Goal: Task Accomplishment & Management: Complete application form

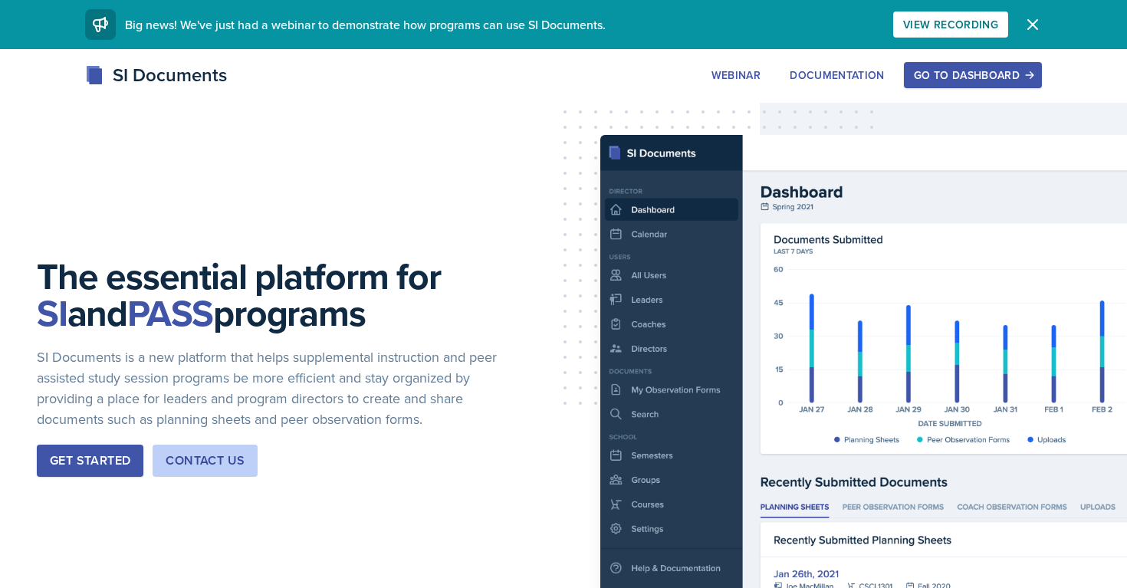
click at [1036, 24] on icon "button" at bounding box center [1032, 24] width 18 height 18
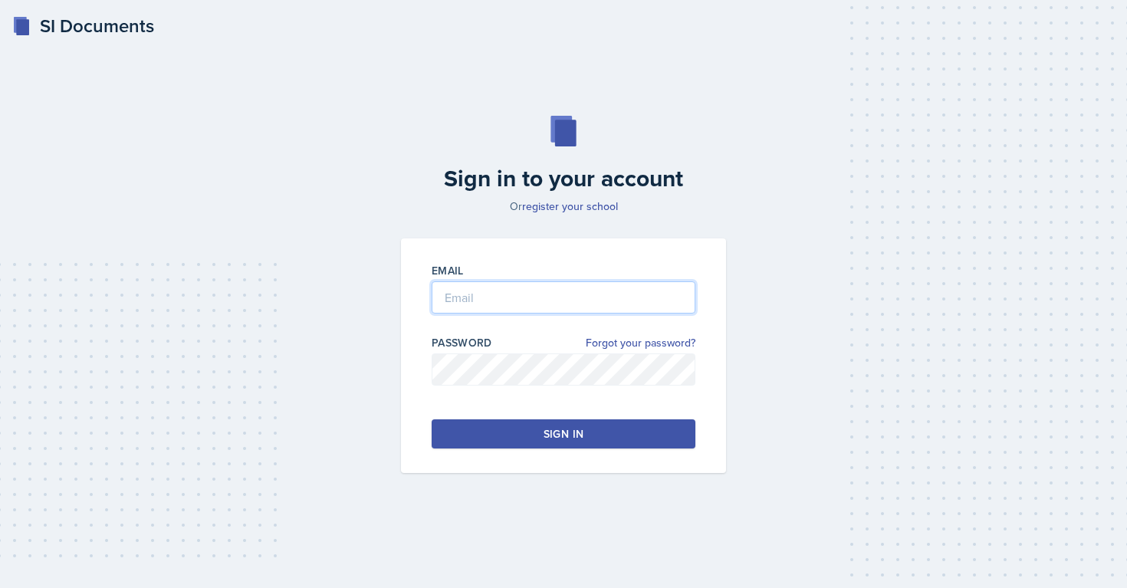
type input "Summer.morse@bobcats.gcsu.edu"
click at [490, 435] on button "Sign in" at bounding box center [563, 433] width 264 height 29
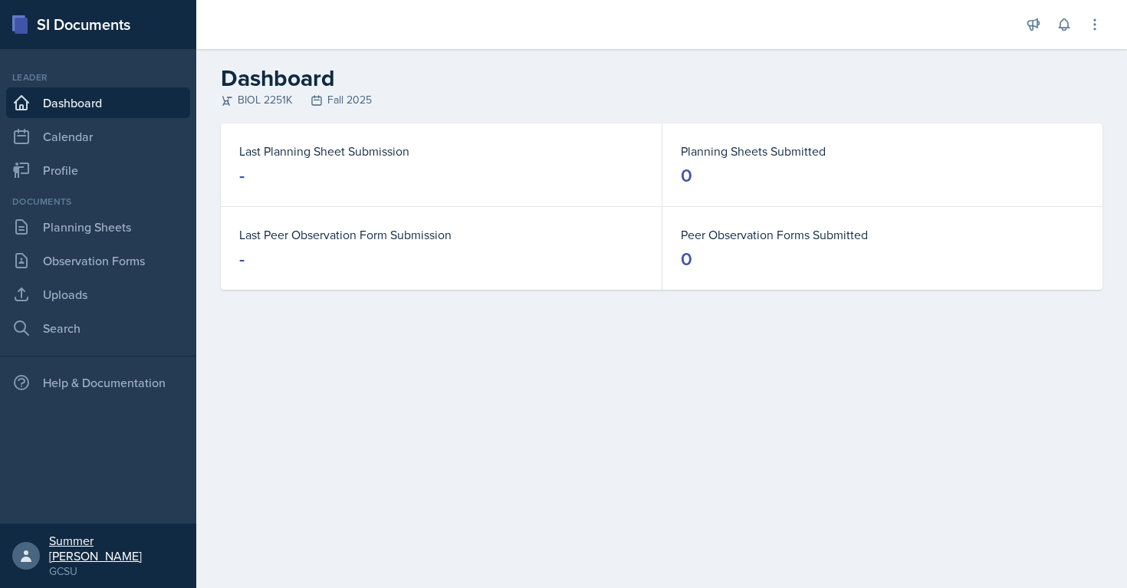
click at [48, 570] on link "Summer Morse GCSU" at bounding box center [98, 555] width 196 height 64
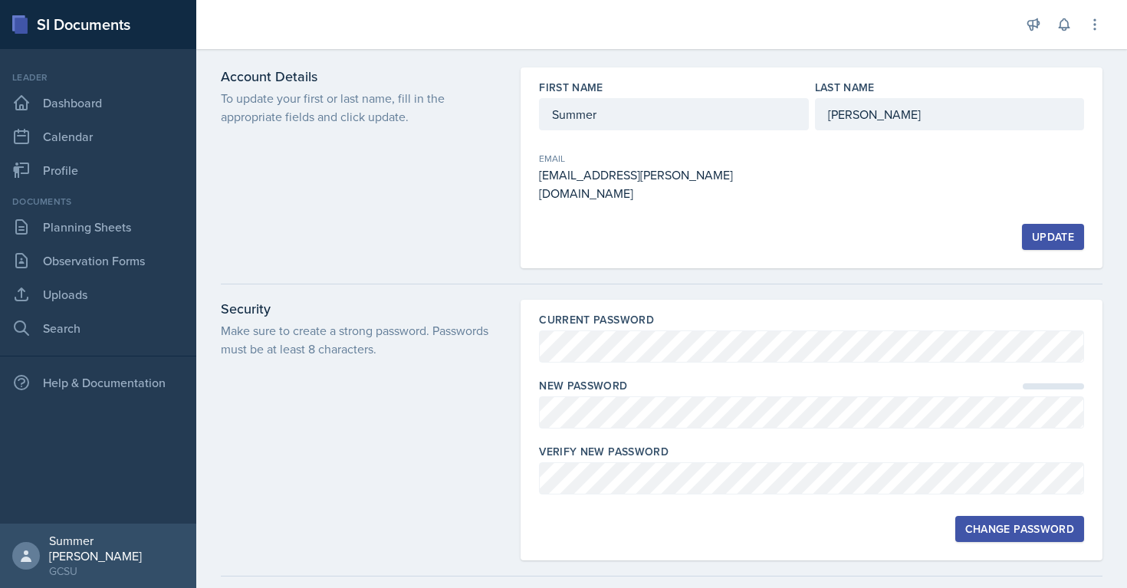
click at [521, 358] on div "Current Password New Password Verify New Password Change Password" at bounding box center [811, 430] width 582 height 261
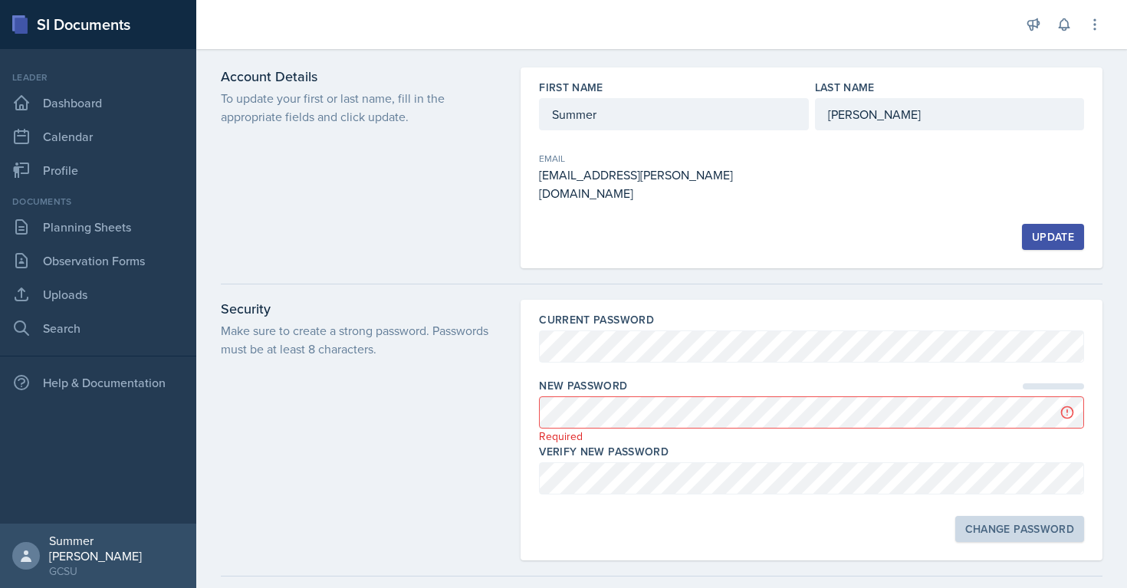
click at [398, 376] on div "Security Make sure to create a strong password. Passwords must be at least 8 ch…" at bounding box center [361, 430] width 281 height 261
click at [418, 330] on p "Make sure to create a strong password. Passwords must be at least 8 characters." at bounding box center [361, 339] width 281 height 37
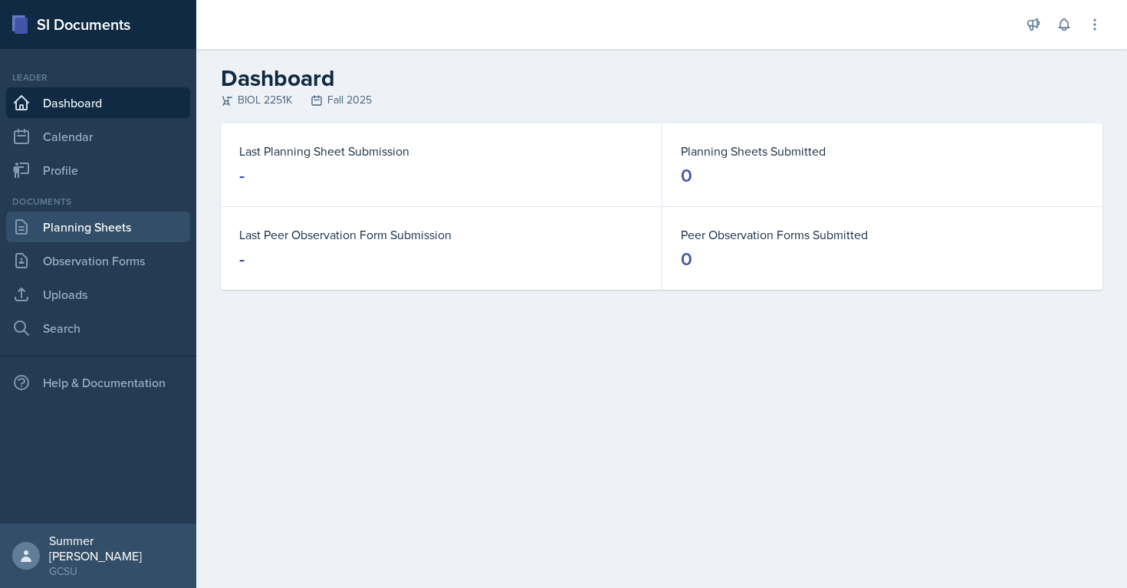
click at [123, 231] on link "Planning Sheets" at bounding box center [98, 227] width 184 height 31
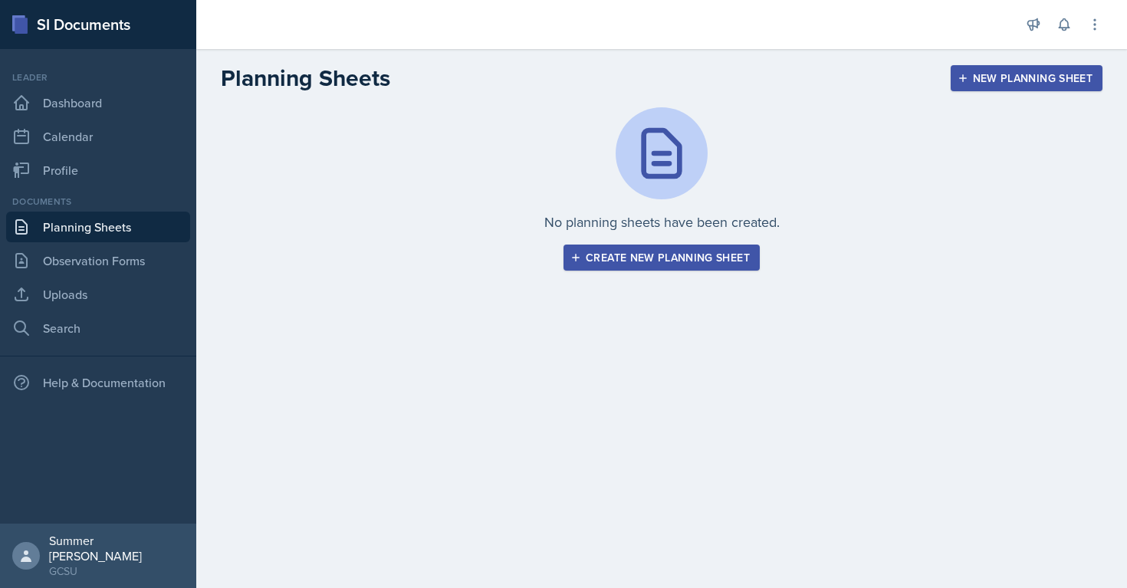
click at [999, 77] on div "New Planning Sheet" at bounding box center [1026, 78] width 132 height 12
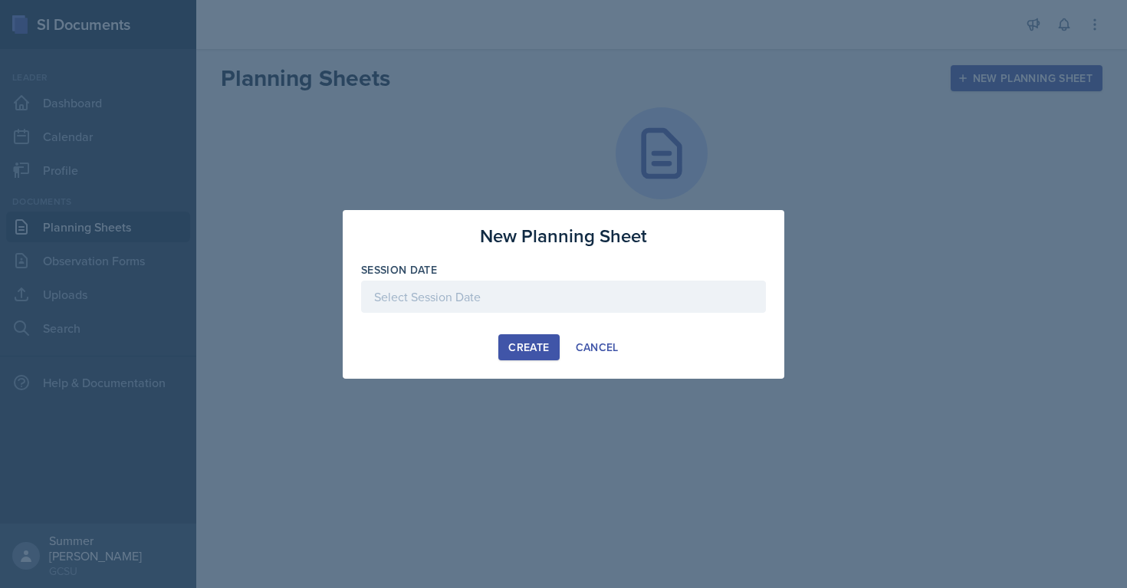
click at [509, 297] on div at bounding box center [563, 296] width 405 height 32
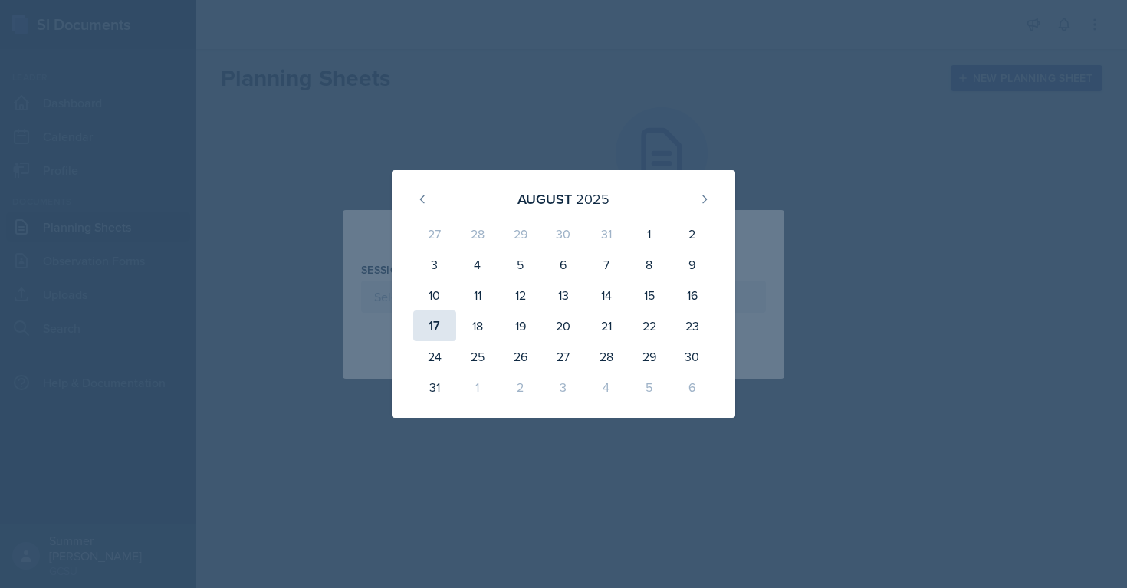
click at [428, 333] on div "17" at bounding box center [434, 325] width 43 height 31
type input "August 17th, 2025"
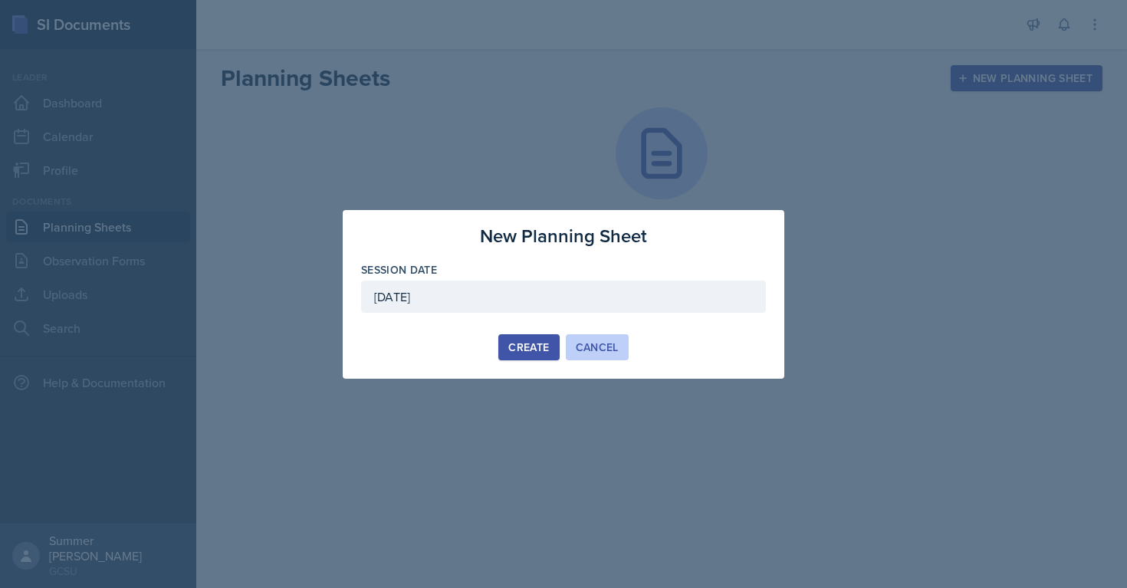
click at [599, 346] on div "Cancel" at bounding box center [597, 347] width 43 height 12
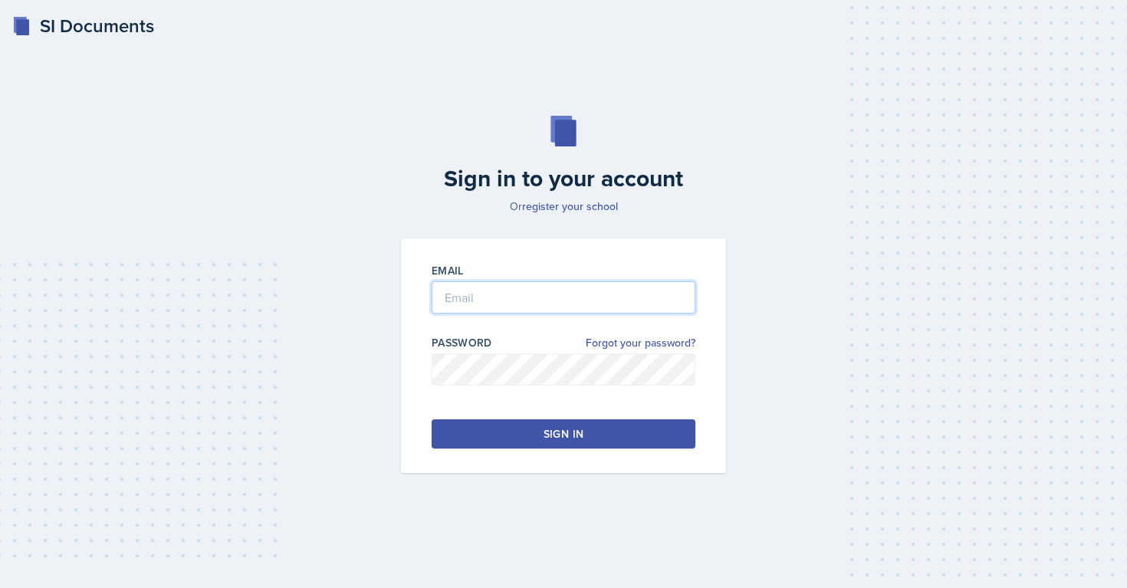
type input "[PERSON_NAME]"
click at [516, 435] on button "Sign in" at bounding box center [563, 433] width 264 height 29
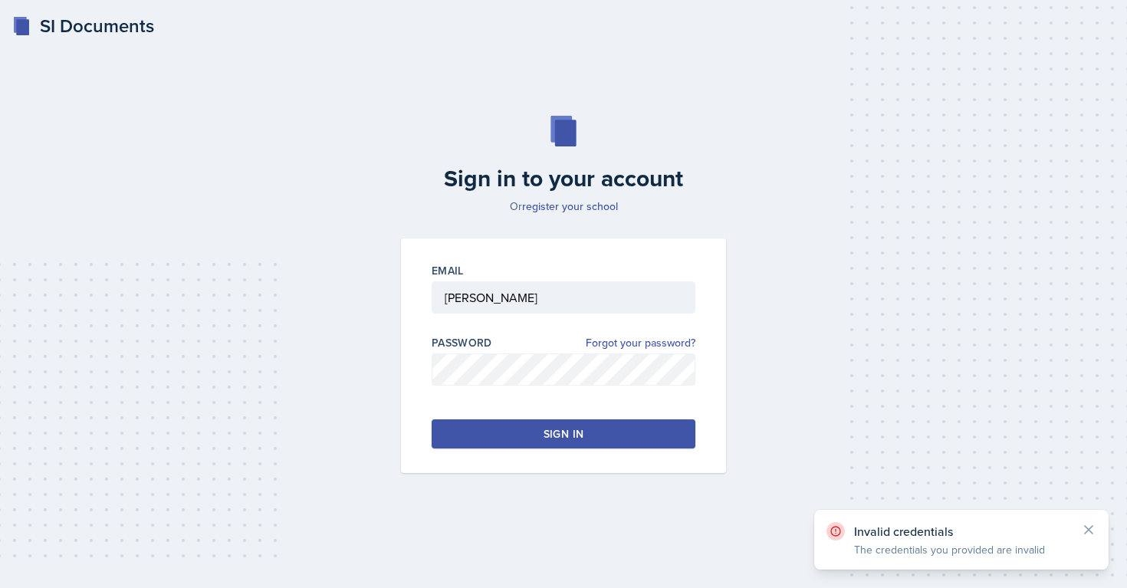
click at [491, 425] on button "Sign in" at bounding box center [563, 433] width 264 height 29
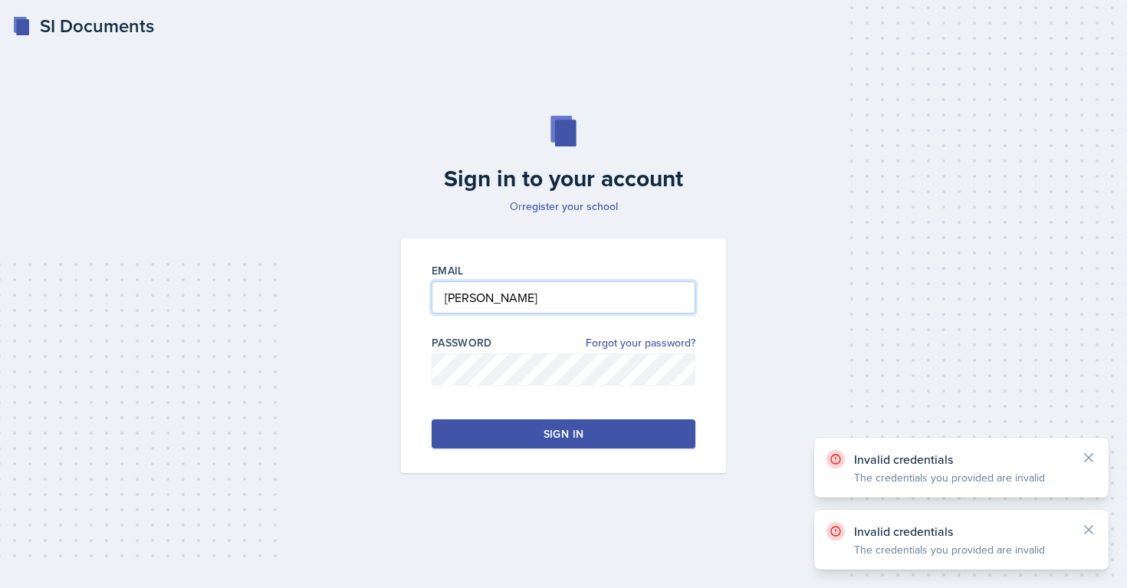
click at [457, 289] on input "Morse" at bounding box center [563, 297] width 264 height 32
drag, startPoint x: 479, startPoint y: 296, endPoint x: 425, endPoint y: 295, distance: 54.4
click at [425, 296] on div "Email Morse Password Forgot your password? Sign in" at bounding box center [563, 355] width 325 height 234
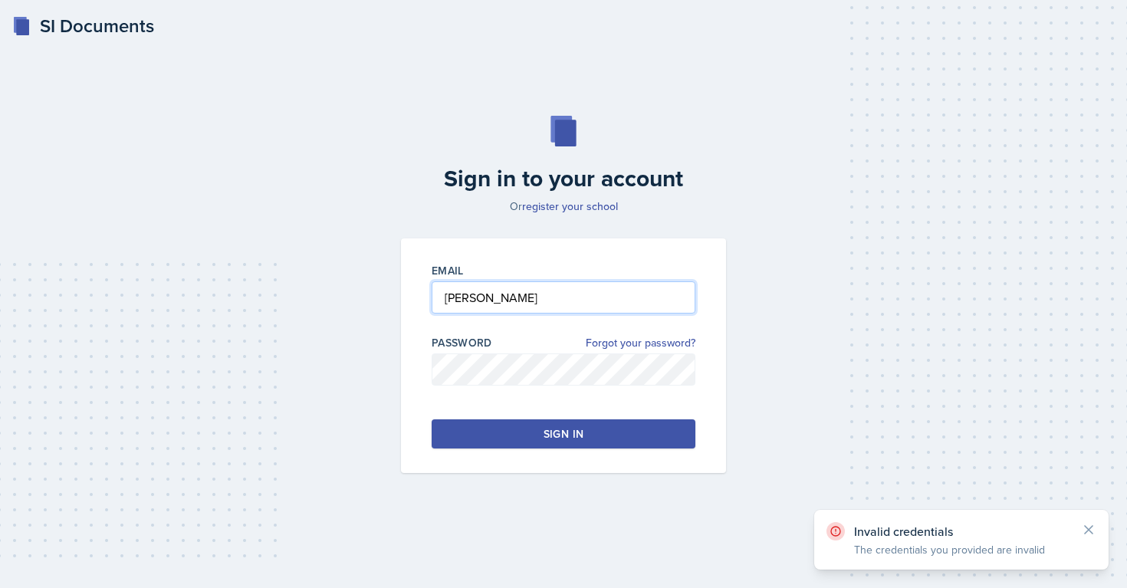
type input "Summer.morse@bobcats.gcsu.edu"
click at [503, 433] on button "Sign in" at bounding box center [563, 433] width 264 height 29
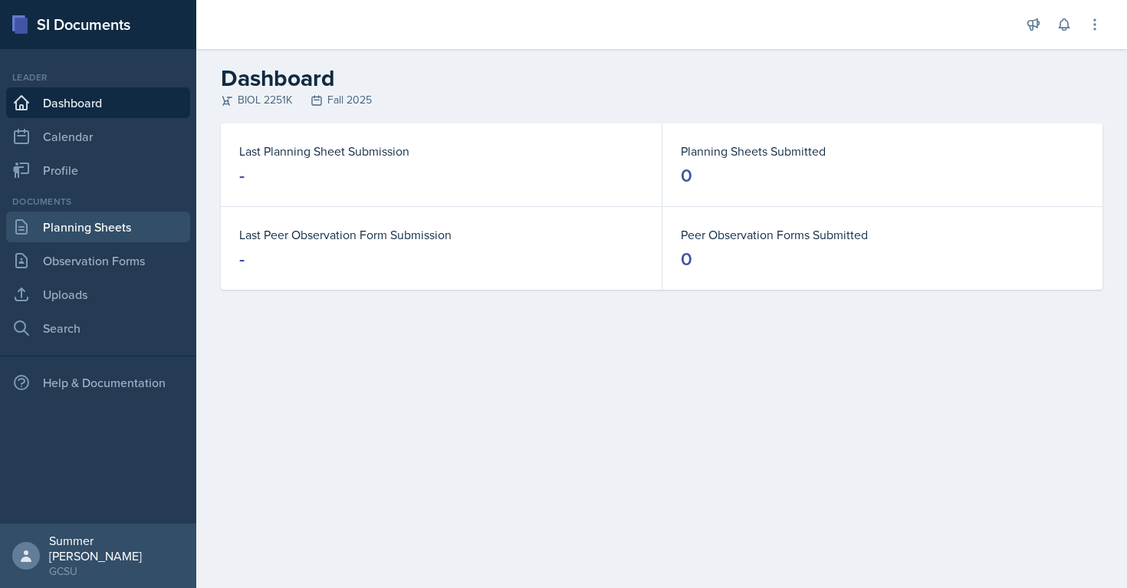
click at [116, 232] on link "Planning Sheets" at bounding box center [98, 227] width 184 height 31
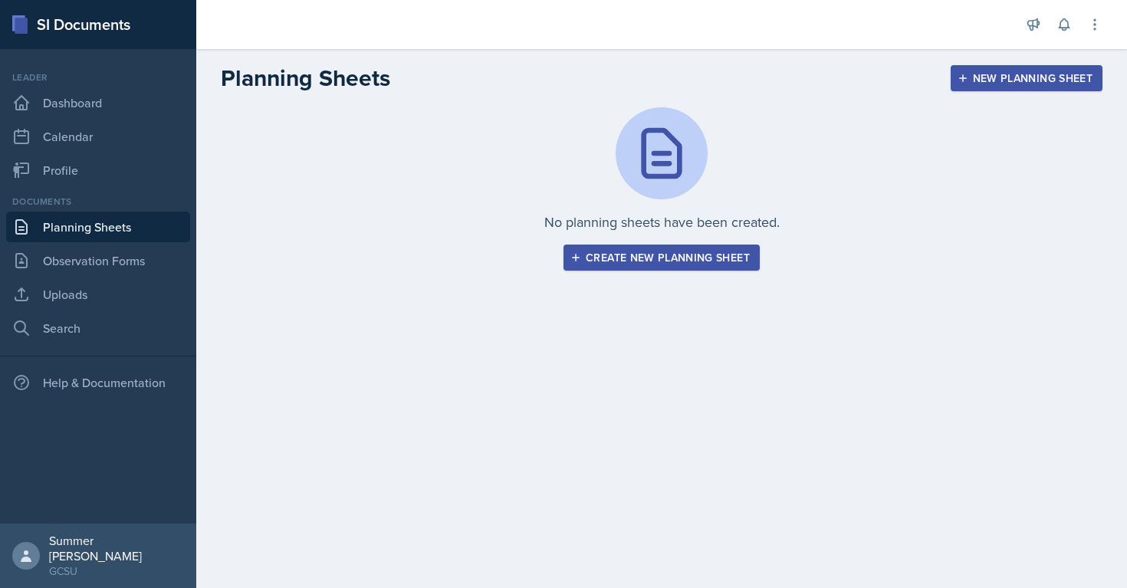
click at [982, 81] on div "New Planning Sheet" at bounding box center [1026, 78] width 132 height 12
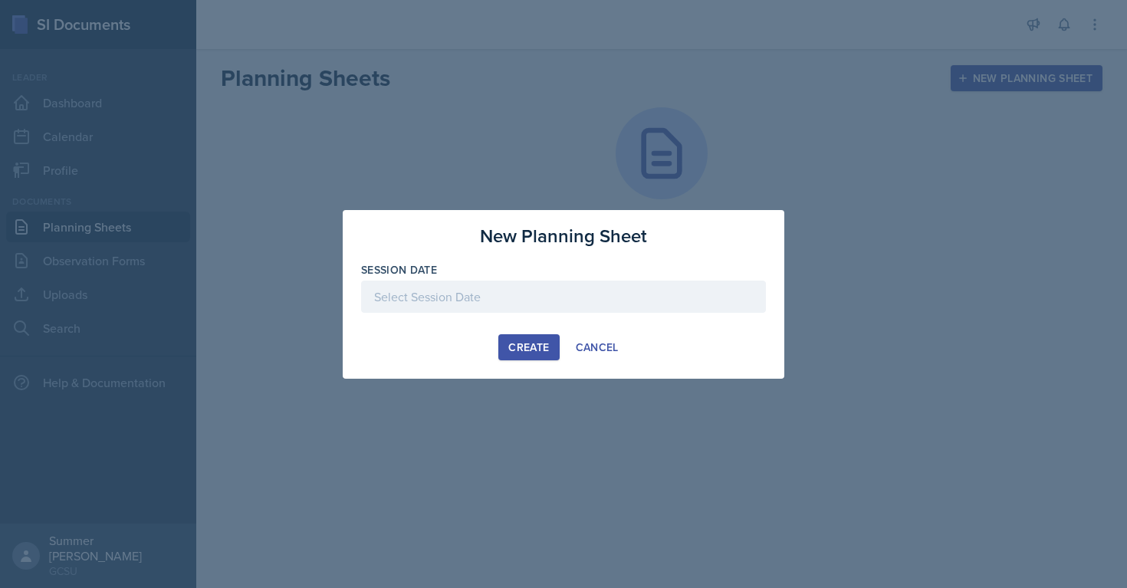
click at [459, 301] on div at bounding box center [563, 296] width 405 height 32
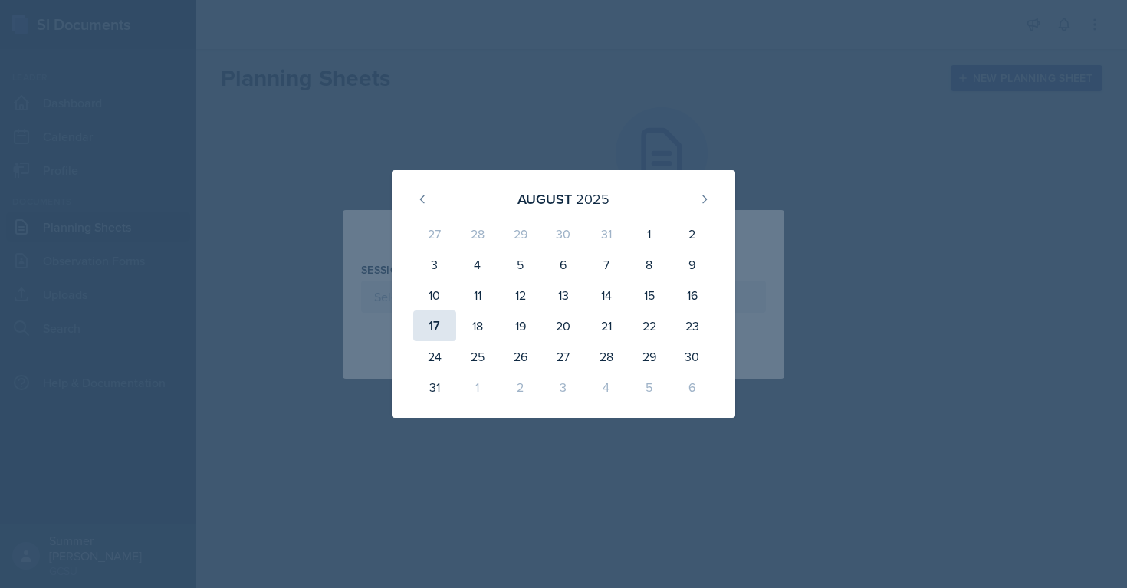
click at [443, 317] on div "17" at bounding box center [434, 325] width 43 height 31
type input "August 17th, 2025"
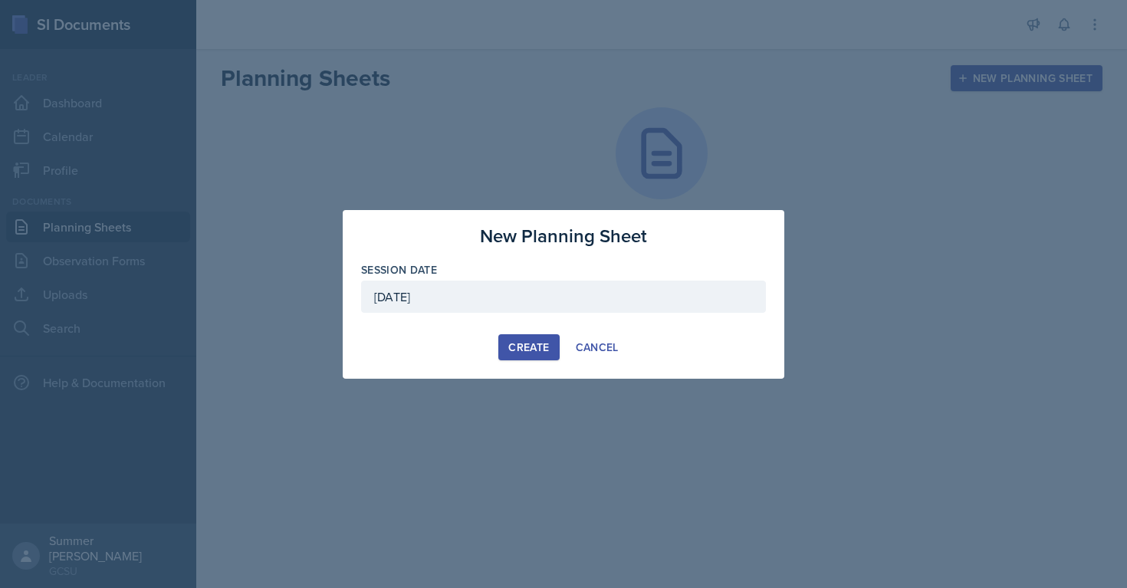
click at [523, 349] on div "Create" at bounding box center [528, 347] width 41 height 12
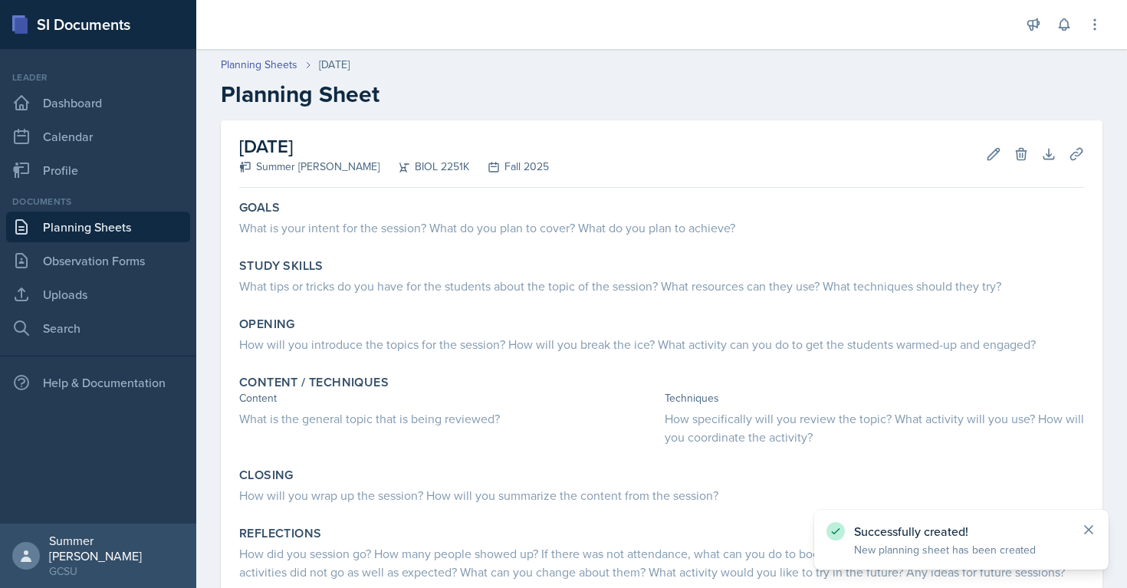
click at [1091, 531] on icon at bounding box center [1088, 529] width 15 height 15
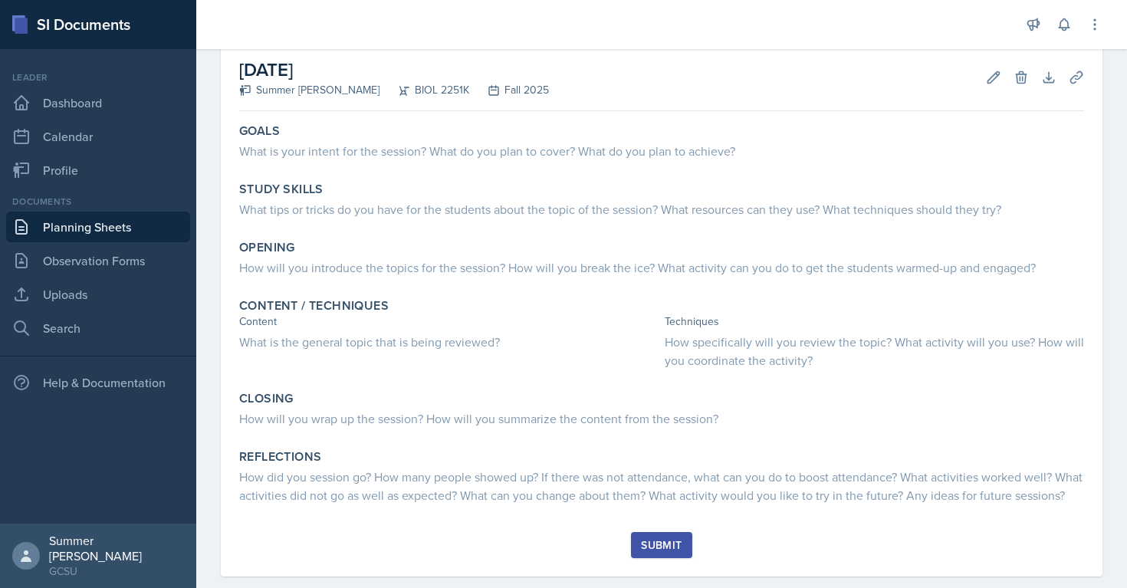
scroll to position [77, 0]
click at [600, 134] on div "Goals" at bounding box center [661, 130] width 844 height 15
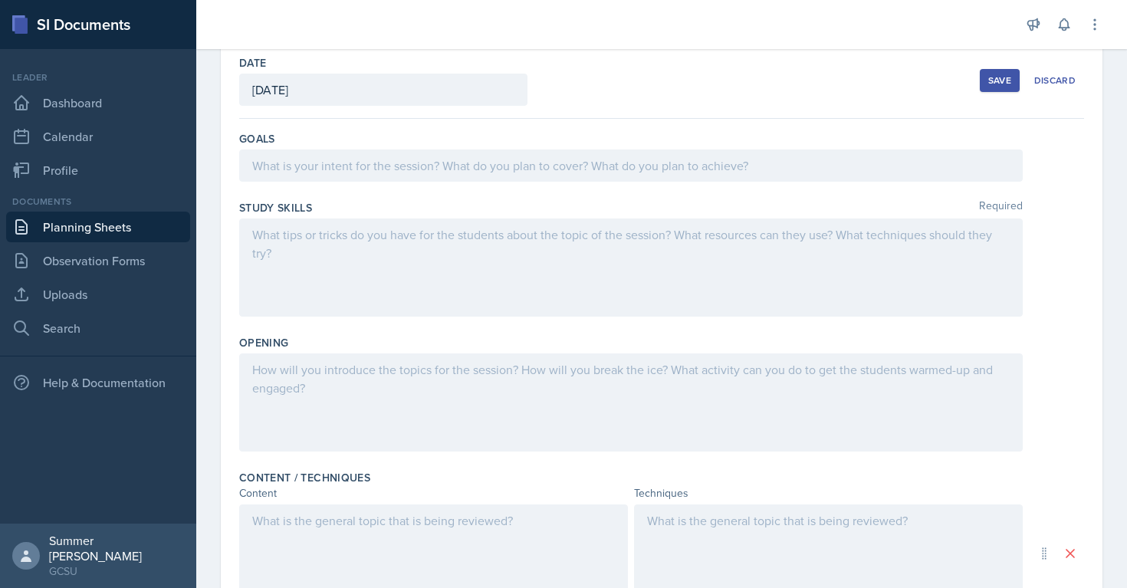
scroll to position [71, 0]
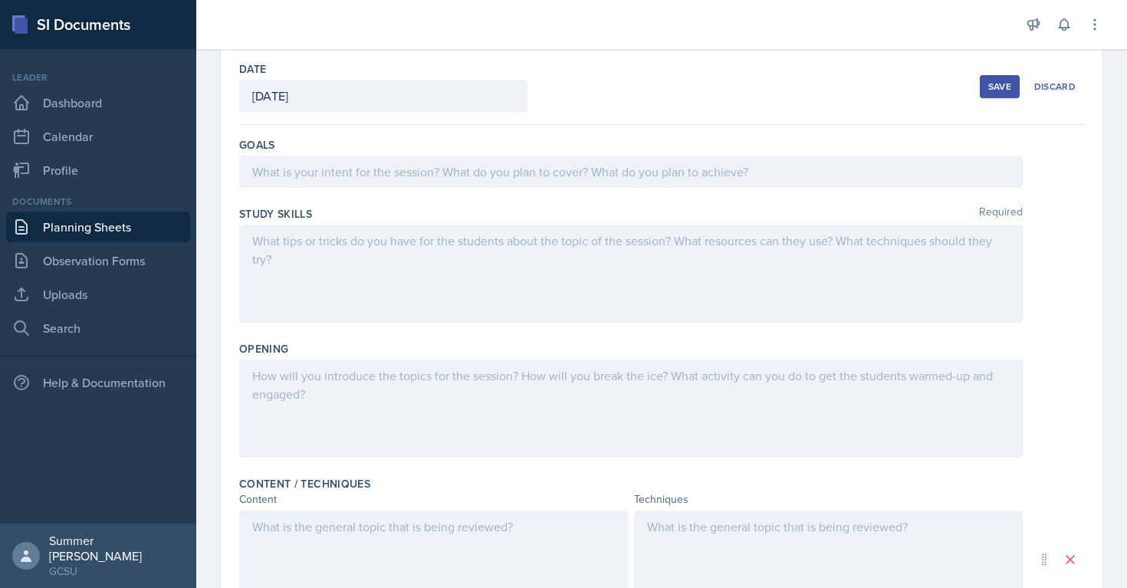
click at [456, 168] on div at bounding box center [630, 172] width 783 height 32
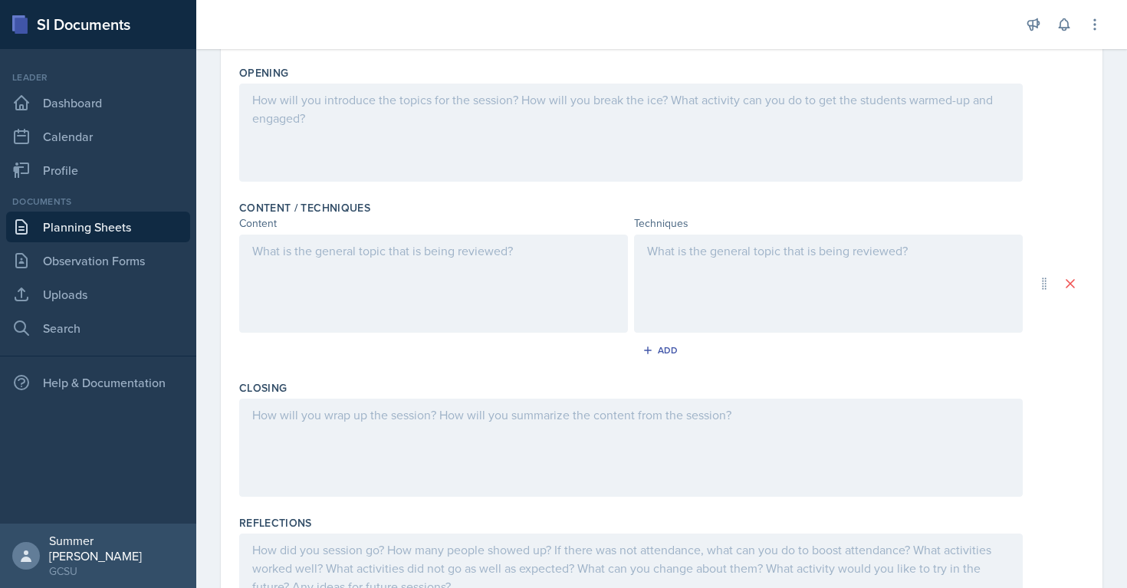
scroll to position [375, 0]
